Goal: Find specific page/section: Find specific page/section

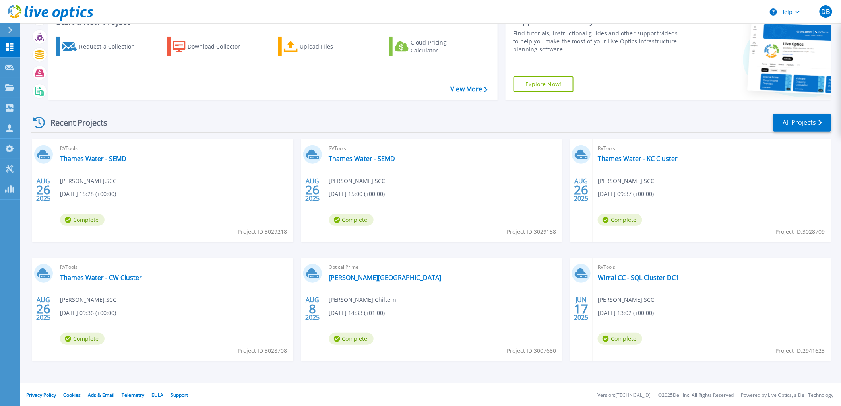
scroll to position [35, 0]
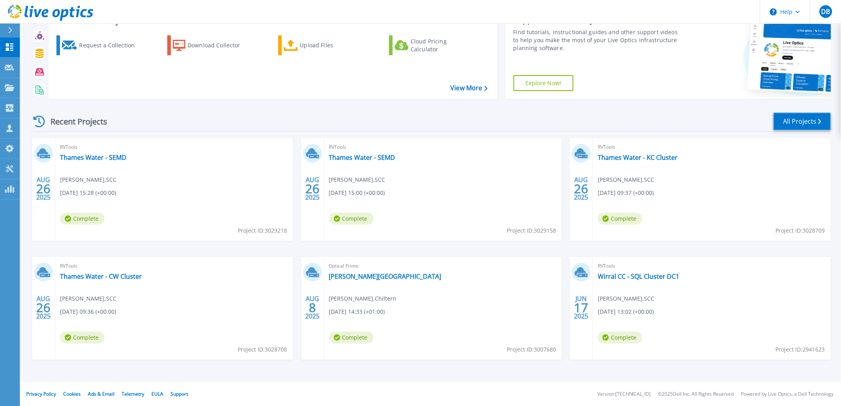
click at [804, 118] on link "All Projects" at bounding box center [802, 121] width 58 height 18
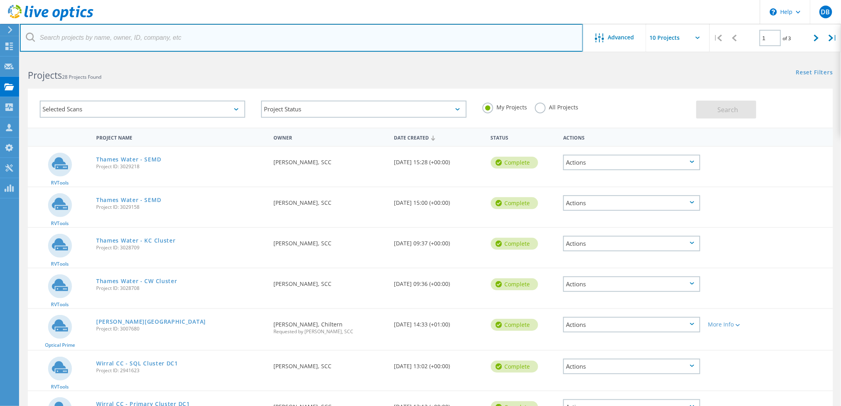
click at [394, 35] on input "text" at bounding box center [301, 38] width 563 height 28
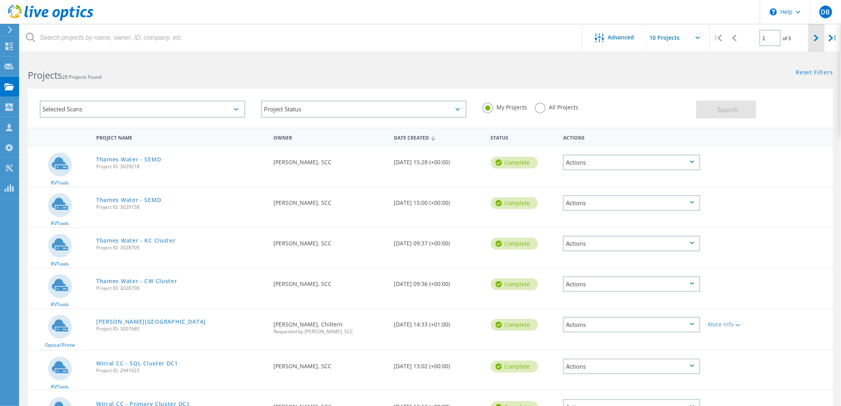
click at [819, 39] on div at bounding box center [816, 38] width 16 height 28
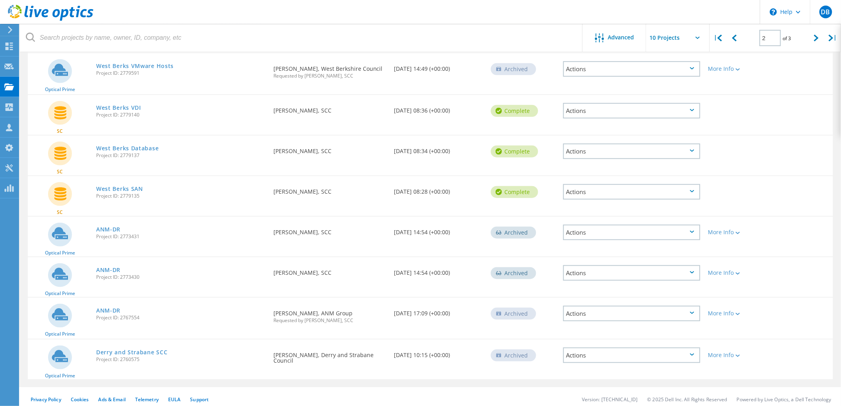
scroll to position [176, 0]
click at [811, 41] on div at bounding box center [816, 38] width 16 height 28
type input "3"
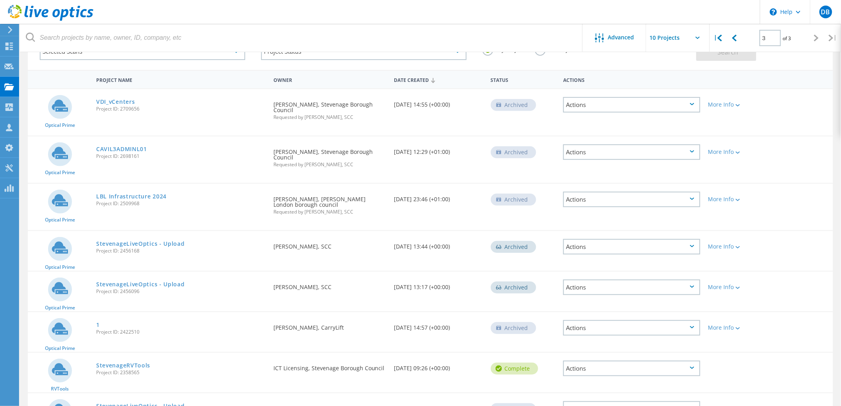
scroll to position [0, 0]
